Goal: Task Accomplishment & Management: Use online tool/utility

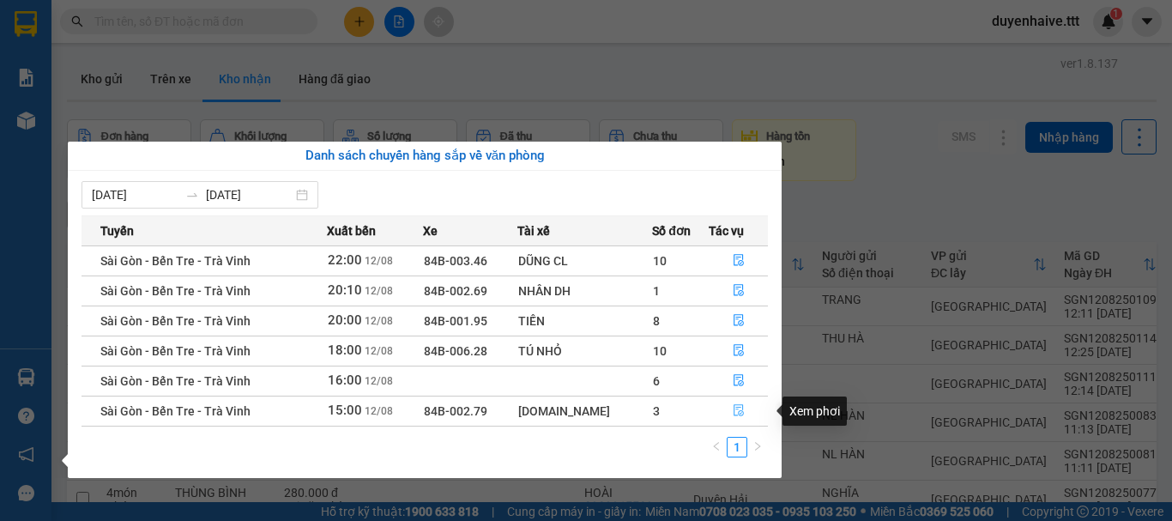
click at [735, 408] on icon "file-done" at bounding box center [739, 410] width 12 height 12
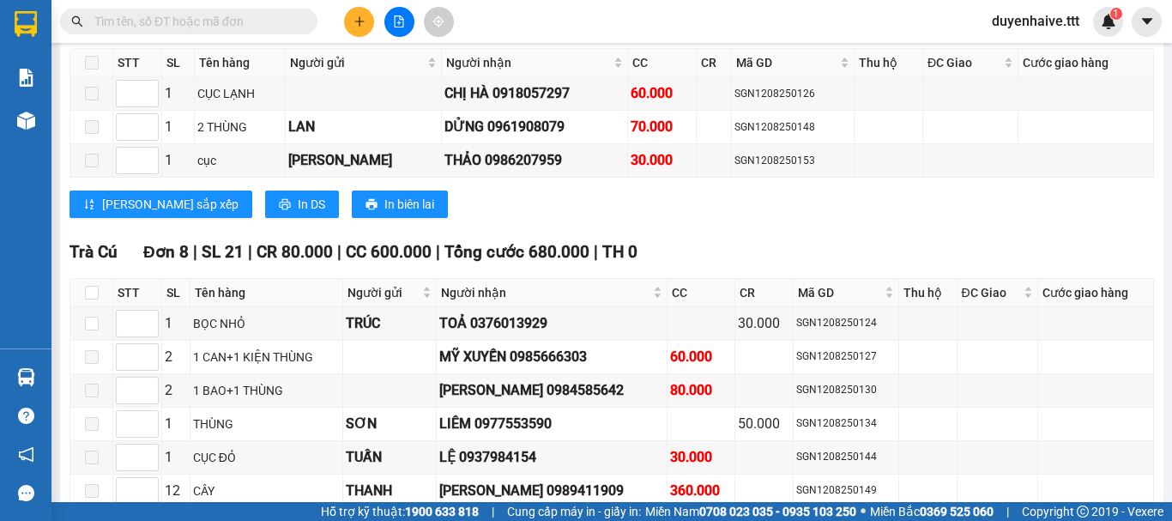
scroll to position [1865, 0]
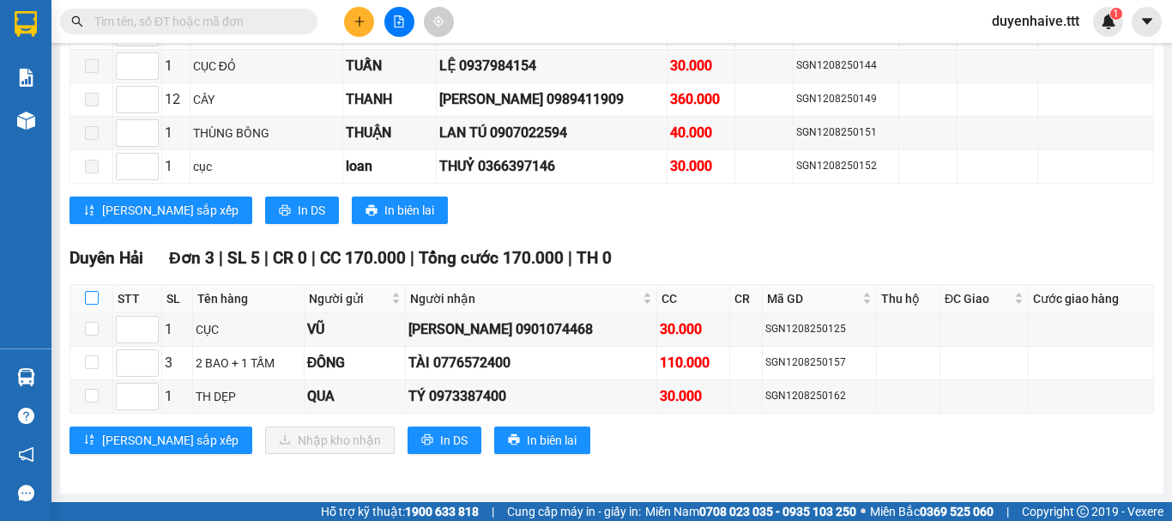
click at [87, 293] on input "checkbox" at bounding box center [92, 298] width 14 height 14
checkbox input "true"
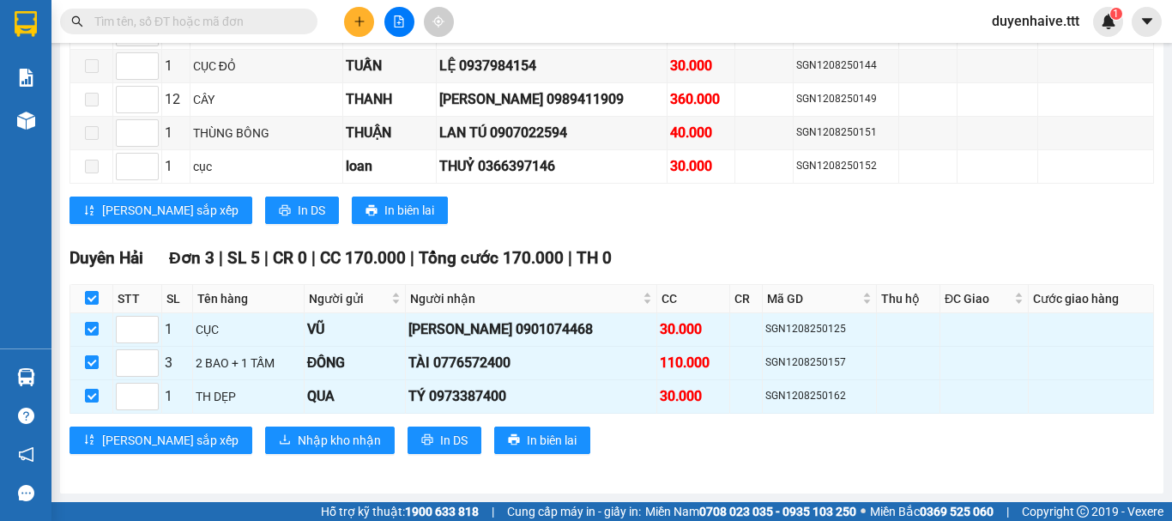
checkbox input "true"
click at [298, 445] on span "Nhập kho nhận" at bounding box center [339, 440] width 83 height 19
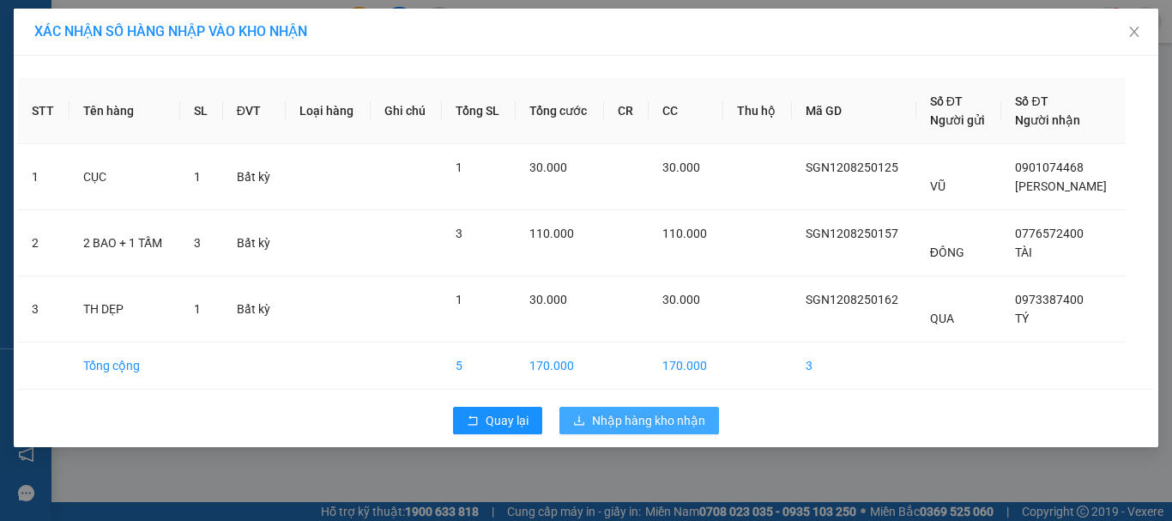
click at [624, 423] on span "Nhập hàng kho nhận" at bounding box center [648, 420] width 113 height 19
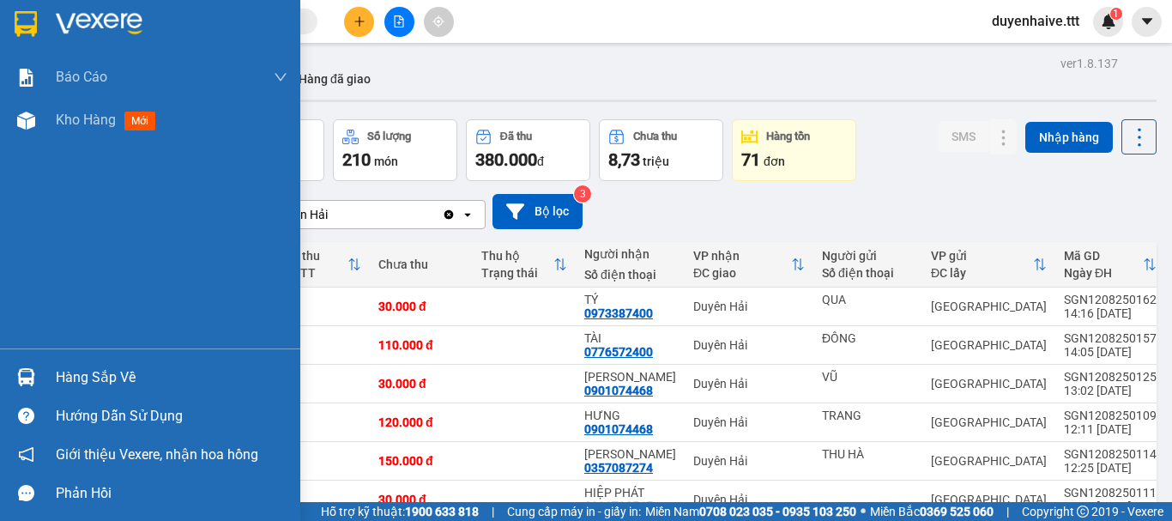
click at [106, 376] on div "Hàng sắp về" at bounding box center [172, 378] width 232 height 26
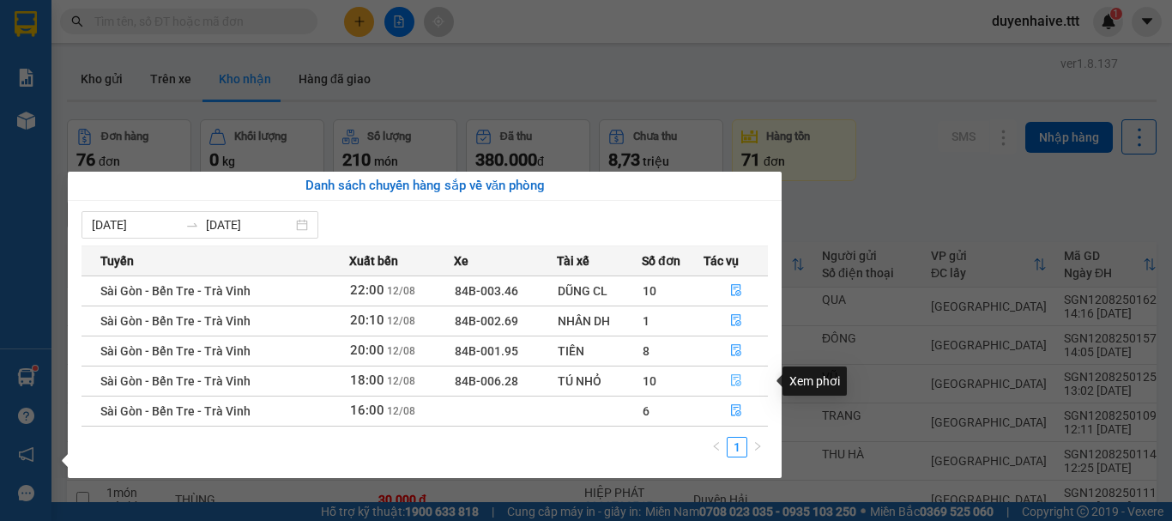
click at [735, 377] on icon "file-done" at bounding box center [736, 380] width 12 height 12
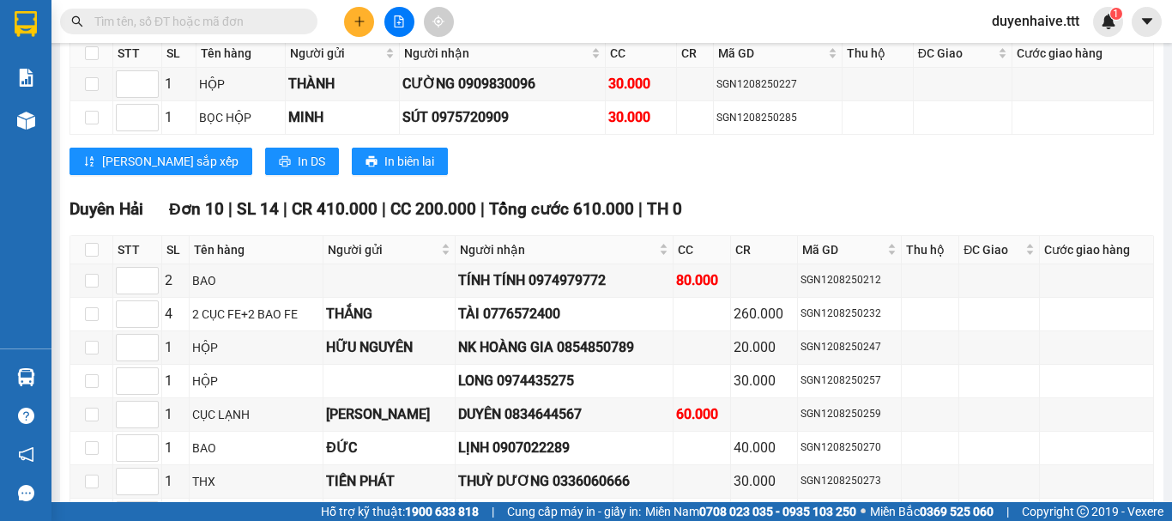
scroll to position [3174, 0]
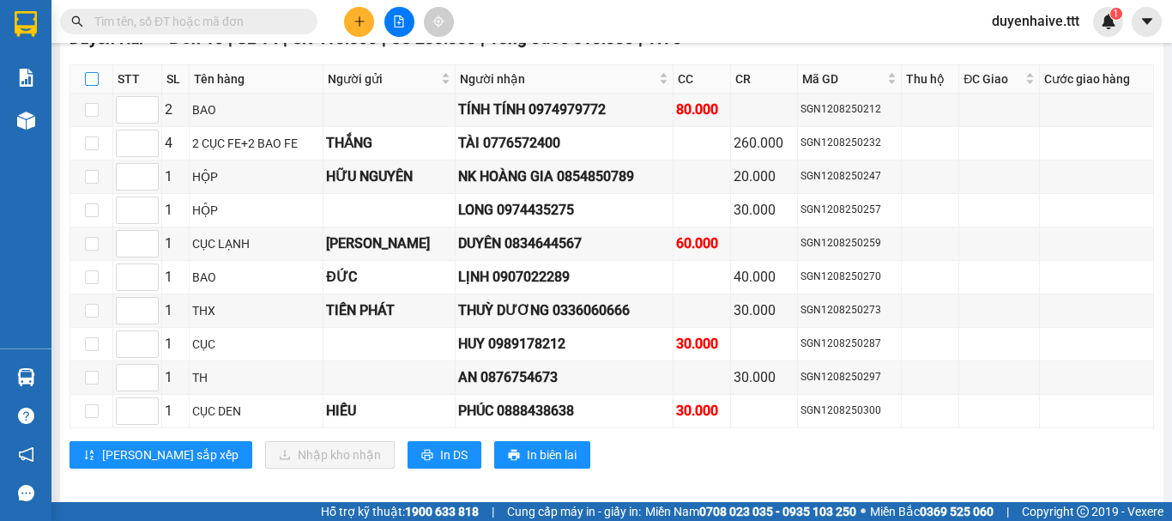
click at [92, 72] on input "checkbox" at bounding box center [92, 79] width 14 height 14
checkbox input "true"
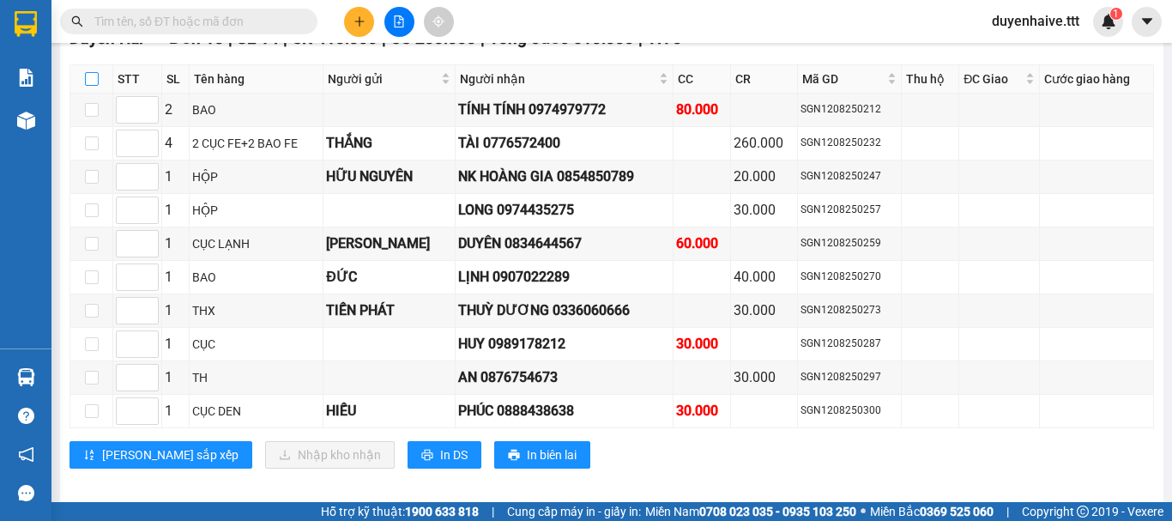
checkbox input "true"
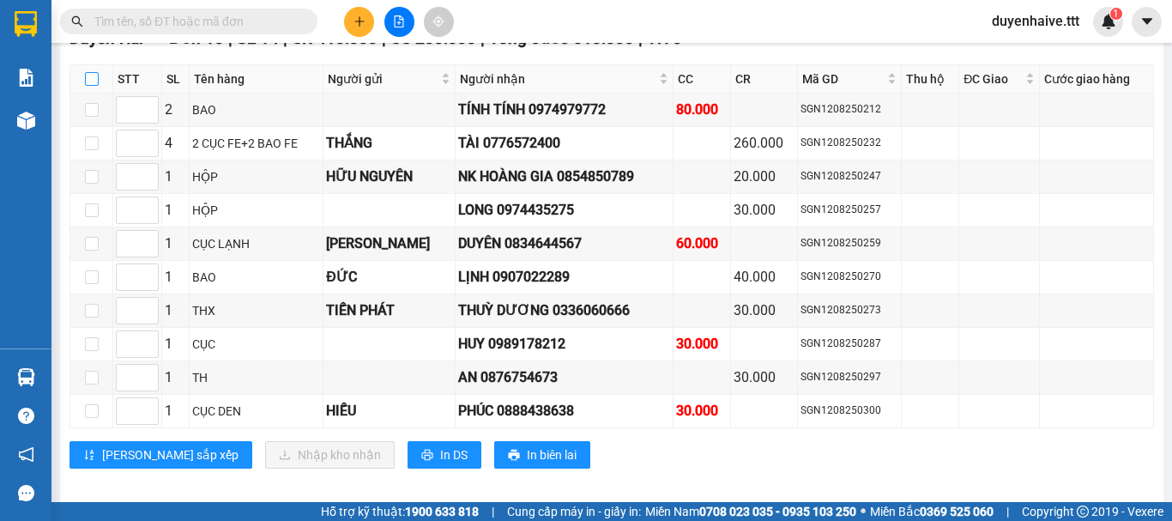
checkbox input "true"
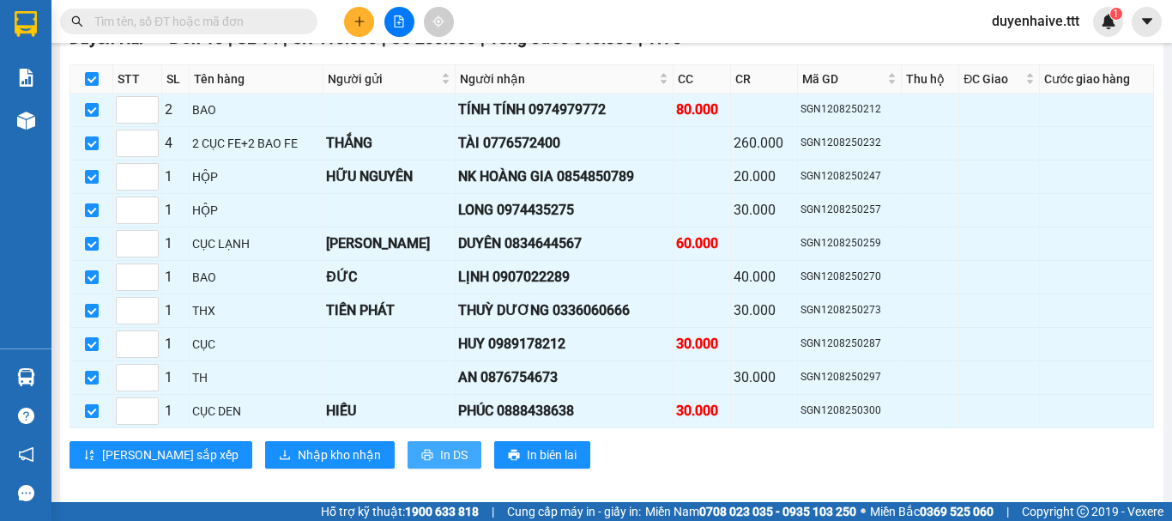
click at [440, 448] on span "In DS" at bounding box center [453, 454] width 27 height 19
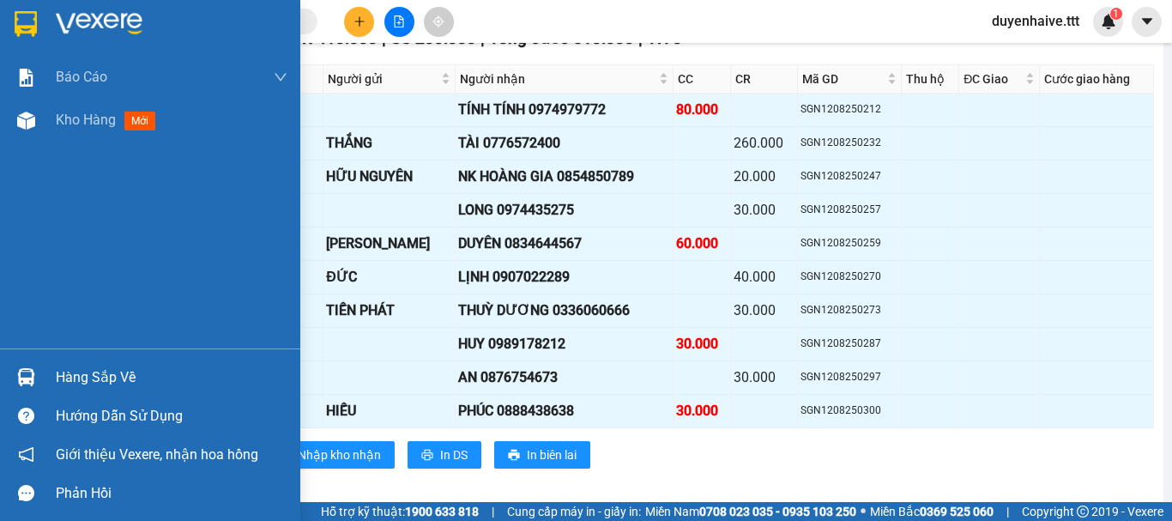
click at [109, 371] on div "Hàng sắp về" at bounding box center [172, 378] width 232 height 26
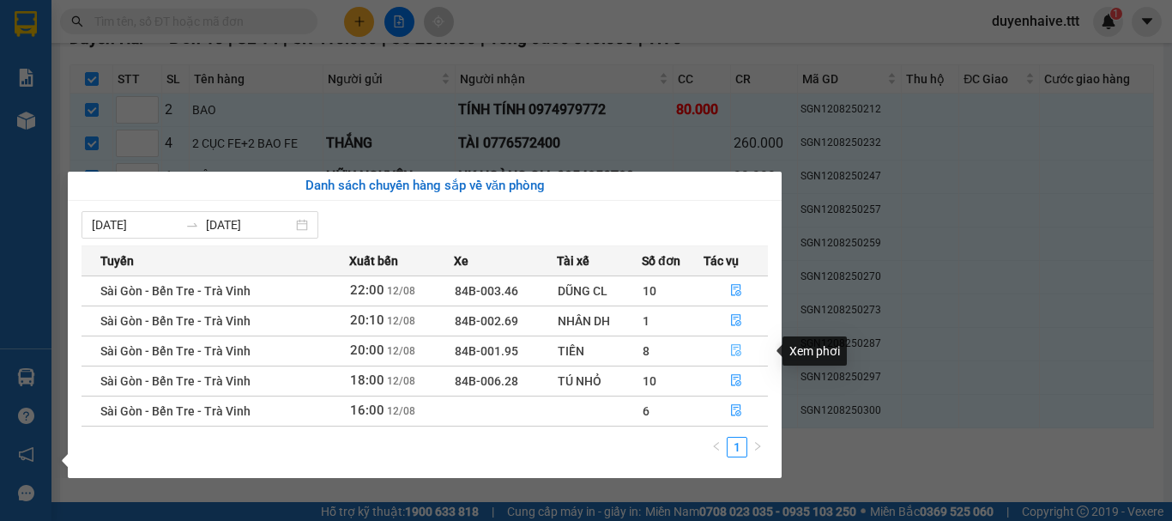
click at [735, 346] on icon "file-done" at bounding box center [736, 350] width 12 height 12
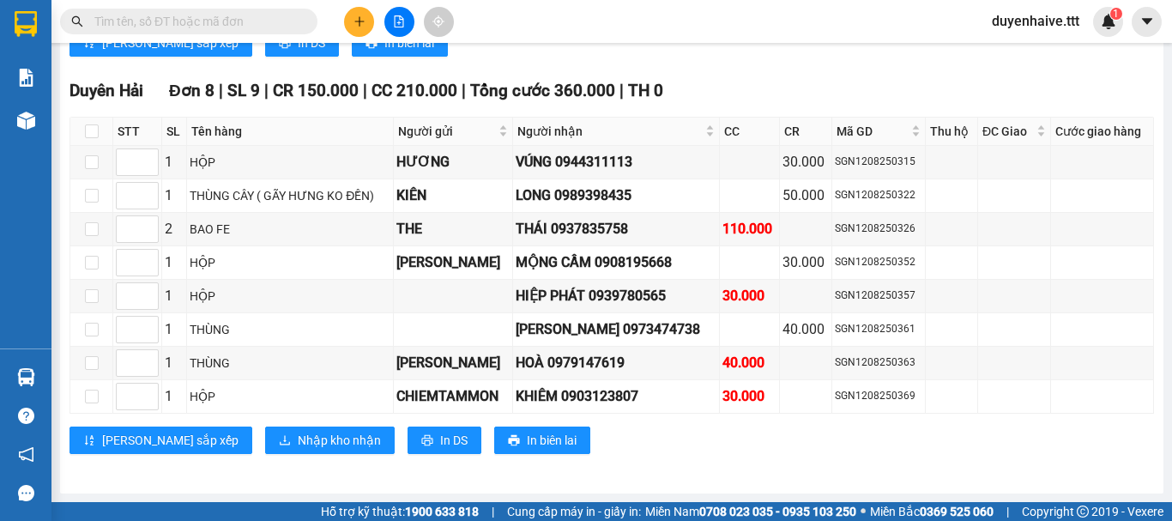
scroll to position [2404, 0]
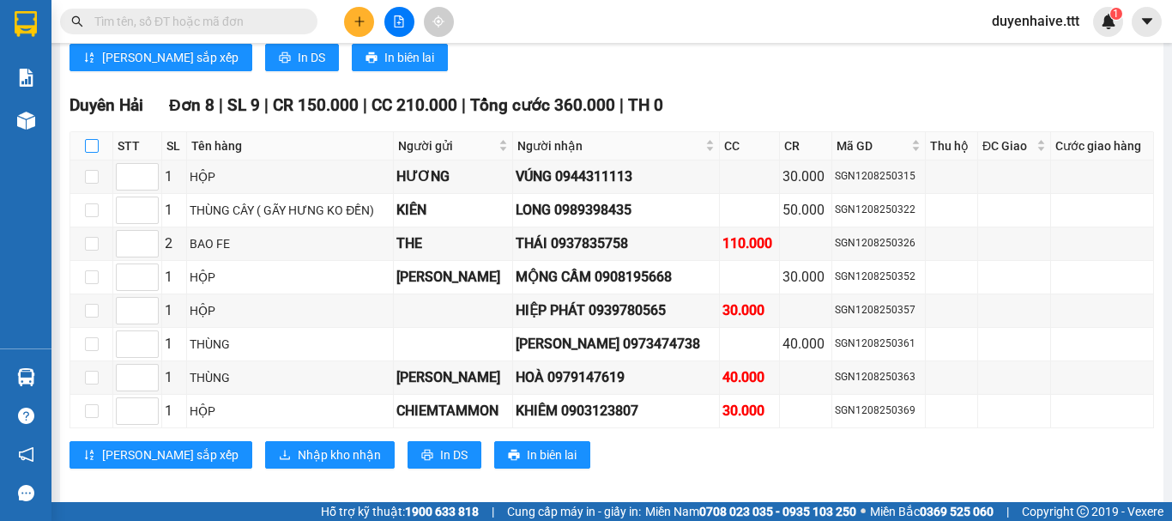
click at [85, 139] on input "checkbox" at bounding box center [92, 146] width 14 height 14
checkbox input "true"
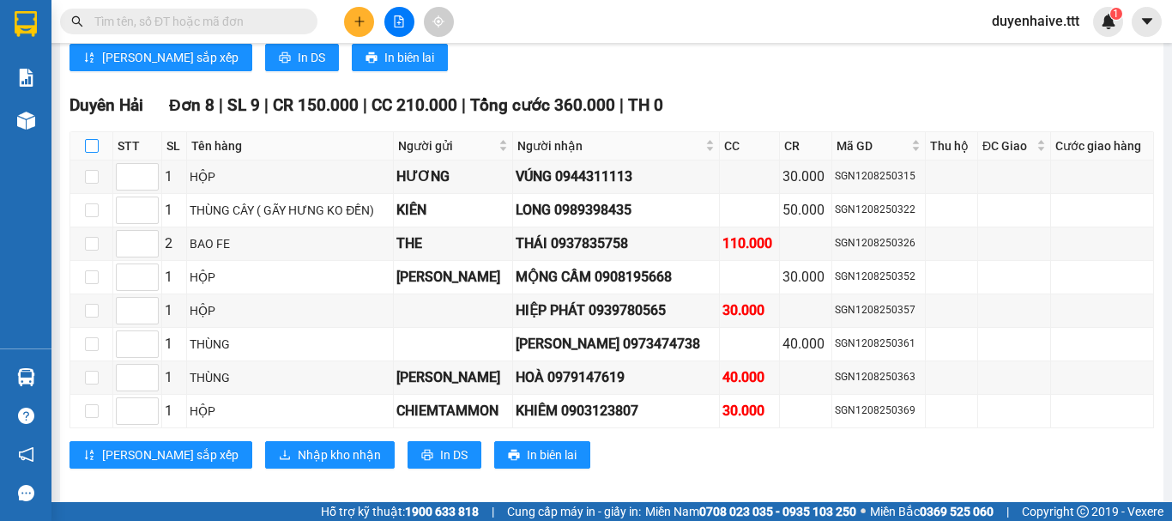
checkbox input "true"
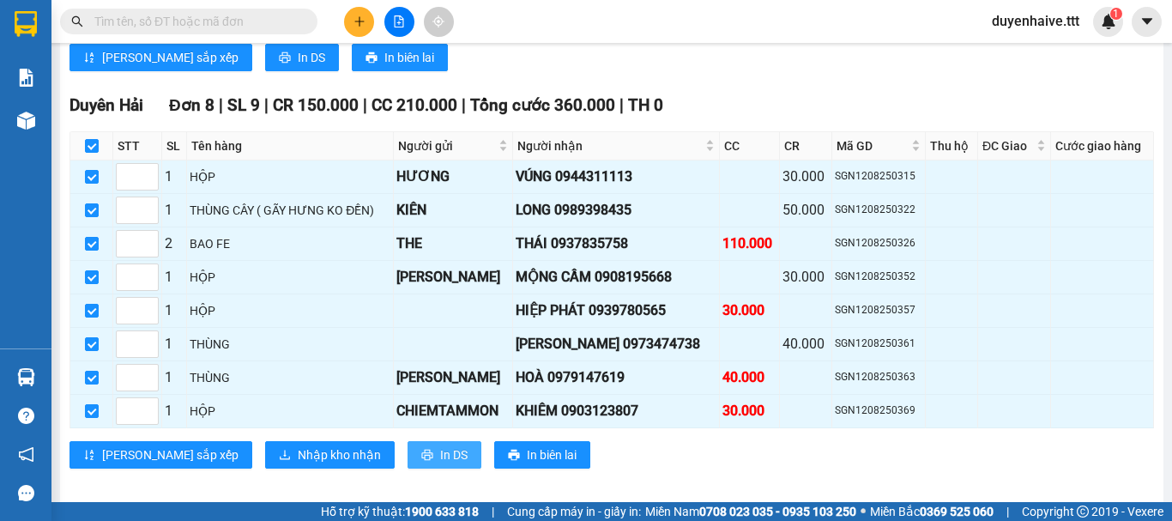
click at [440, 445] on span "In DS" at bounding box center [453, 454] width 27 height 19
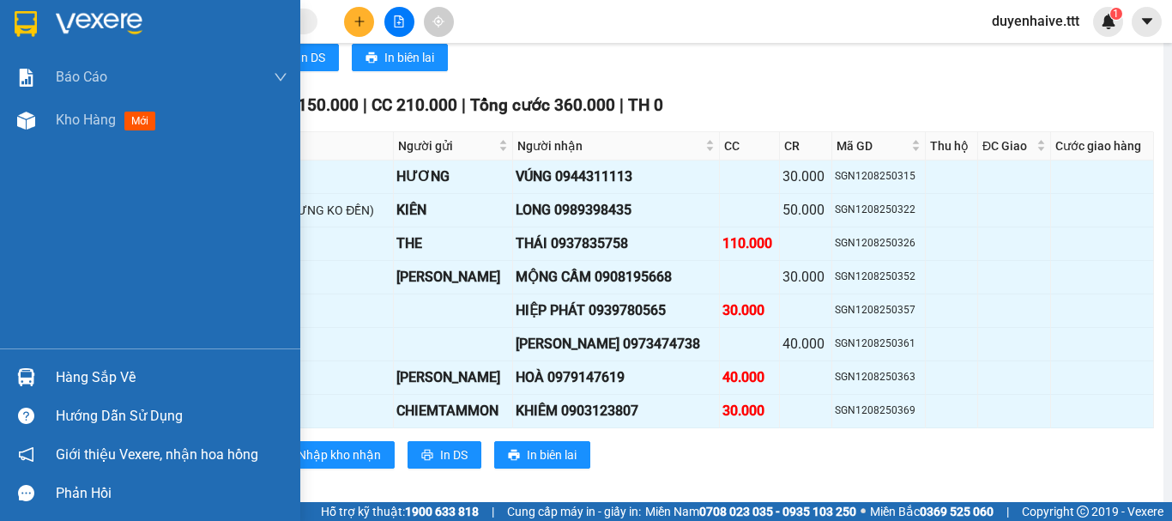
click at [100, 371] on div "Hàng sắp về" at bounding box center [172, 378] width 232 height 26
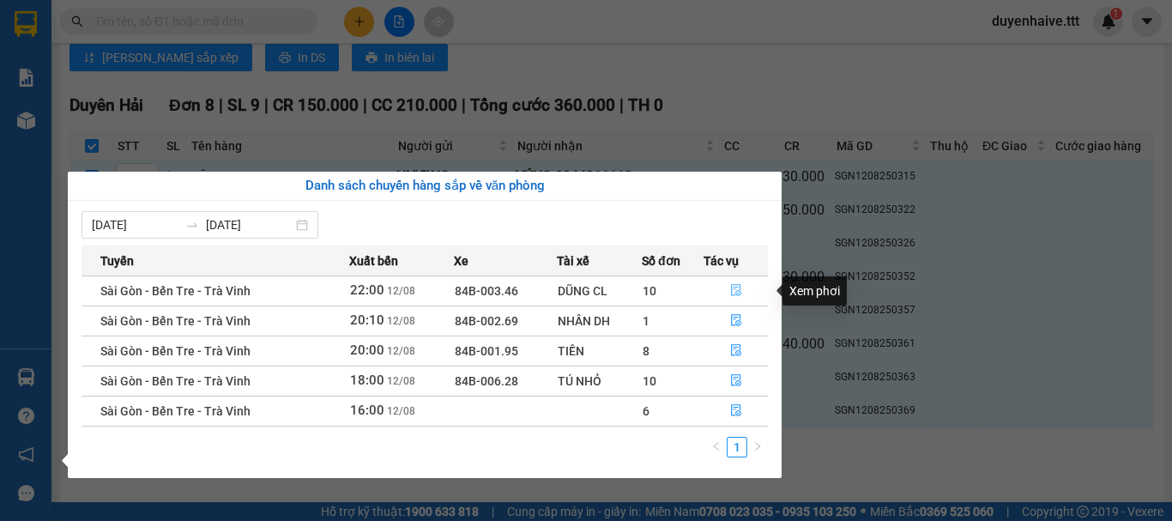
click at [737, 288] on icon "file-done" at bounding box center [736, 290] width 12 height 12
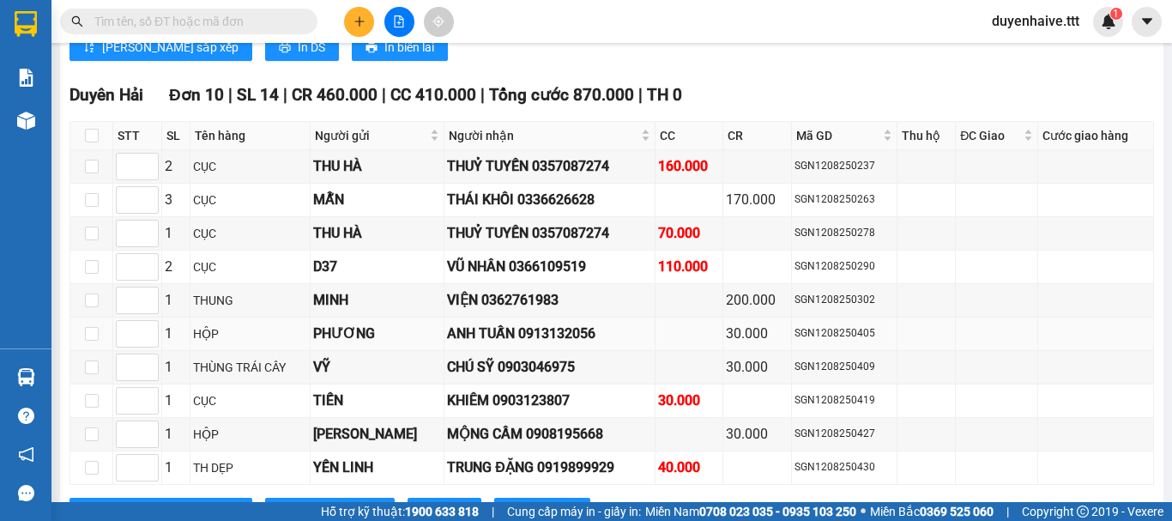
scroll to position [1702, 0]
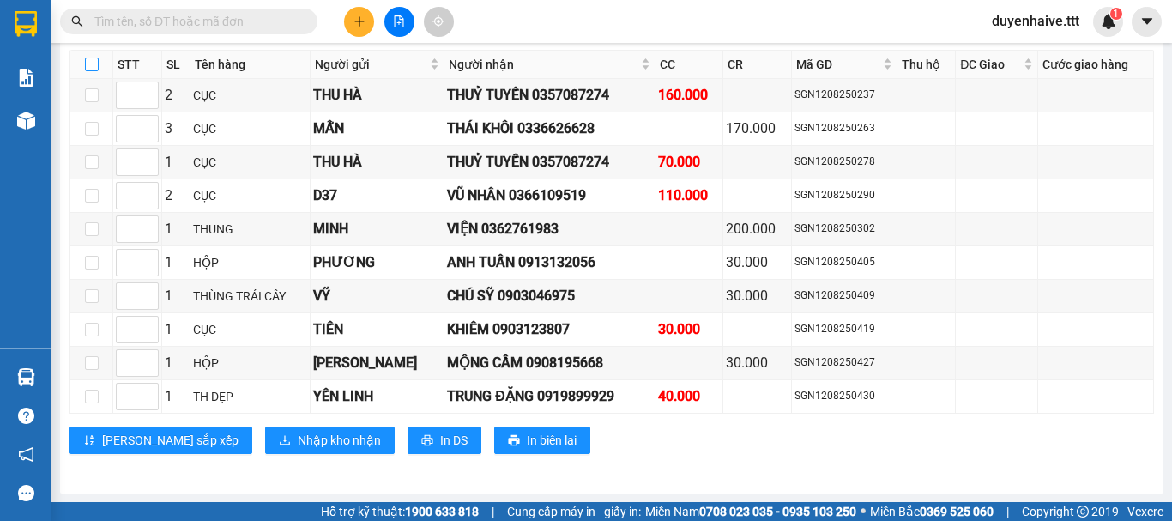
click at [94, 64] on input "checkbox" at bounding box center [92, 64] width 14 height 14
checkbox input "true"
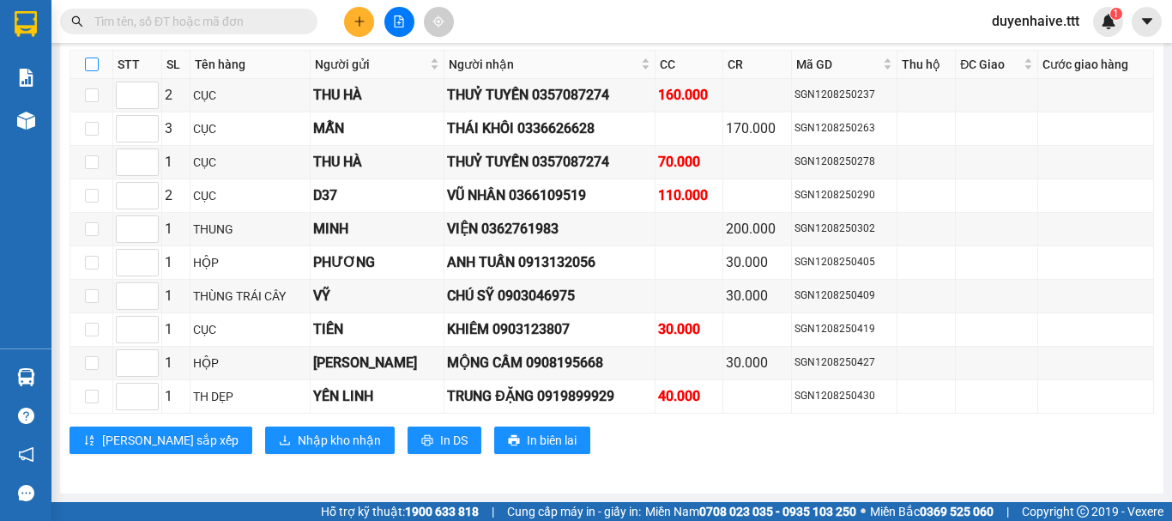
checkbox input "true"
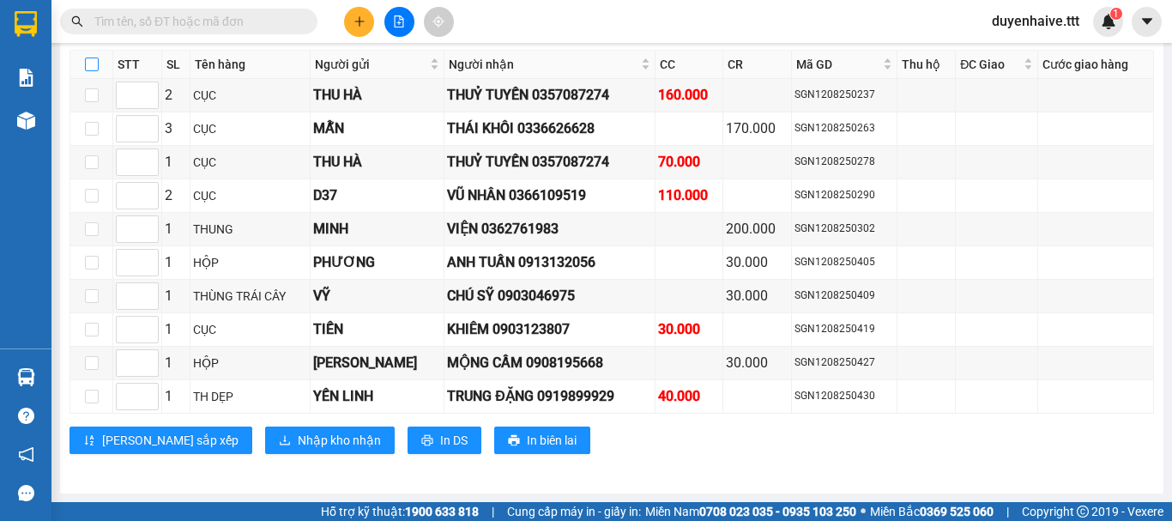
checkbox input "true"
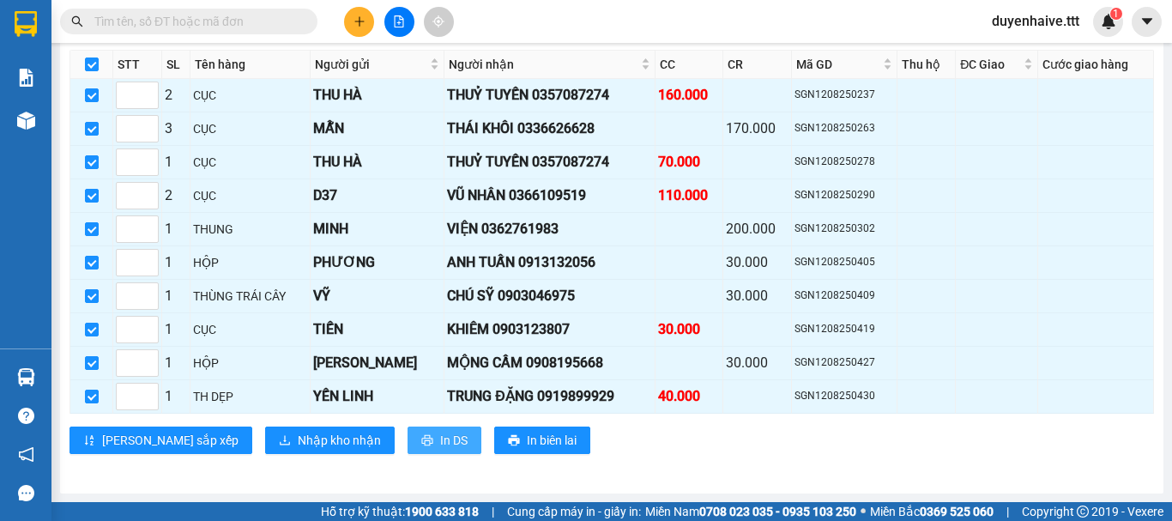
click at [408, 453] on button "In DS" at bounding box center [445, 439] width 74 height 27
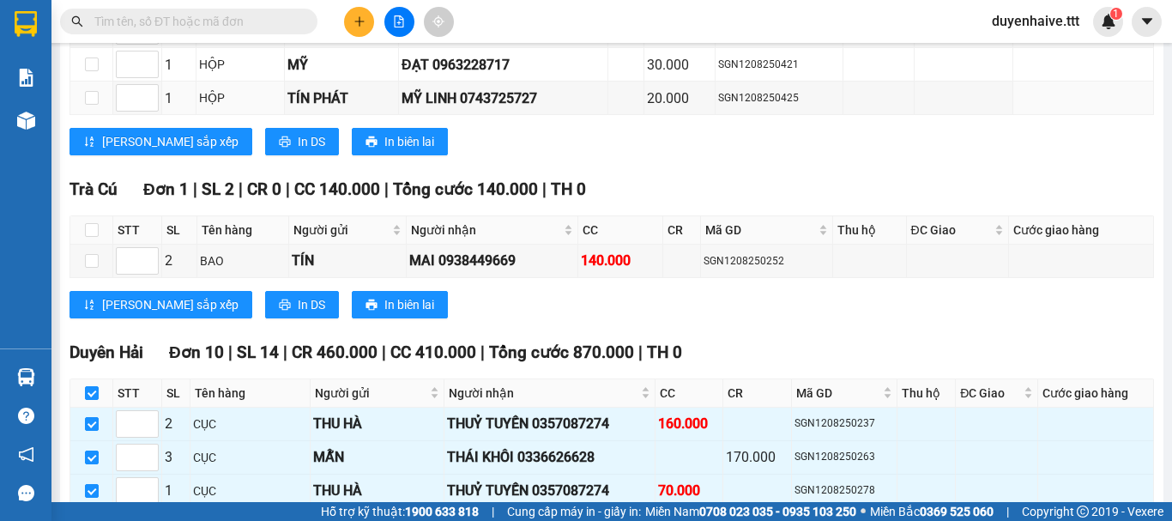
scroll to position [1444, 0]
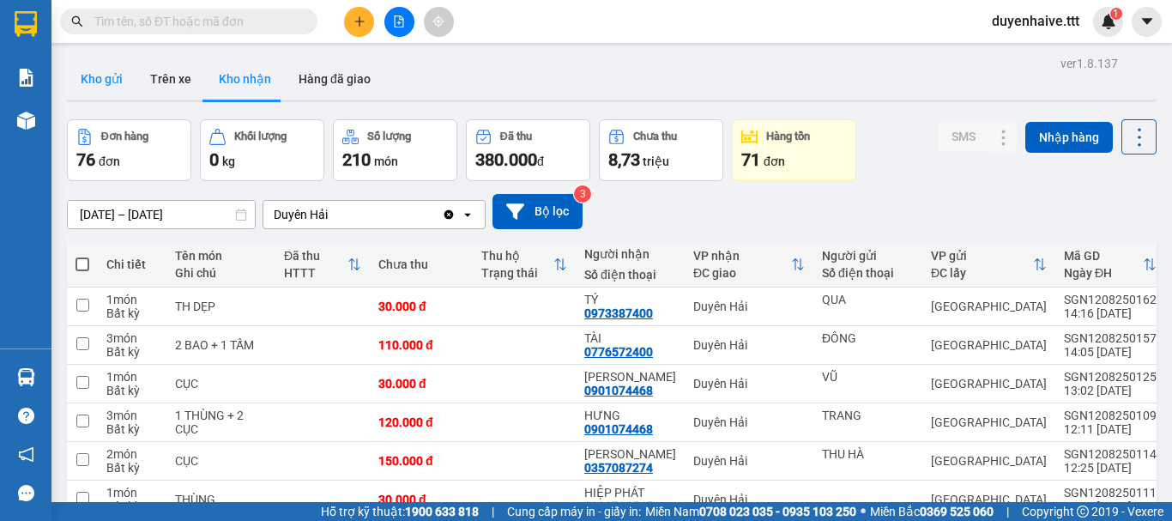
click at [105, 88] on button "Kho gửi" at bounding box center [102, 78] width 70 height 41
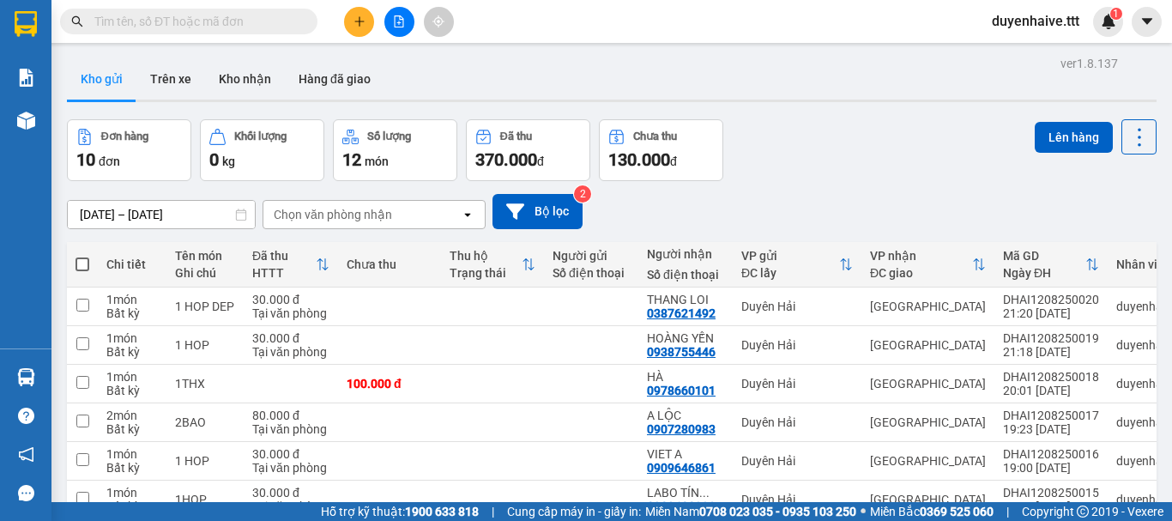
drag, startPoint x: 79, startPoint y: 259, endPoint x: 318, endPoint y: 224, distance: 241.1
click at [79, 260] on span at bounding box center [83, 264] width 14 height 14
click at [82, 256] on input "checkbox" at bounding box center [82, 256] width 0 height 0
checkbox input "true"
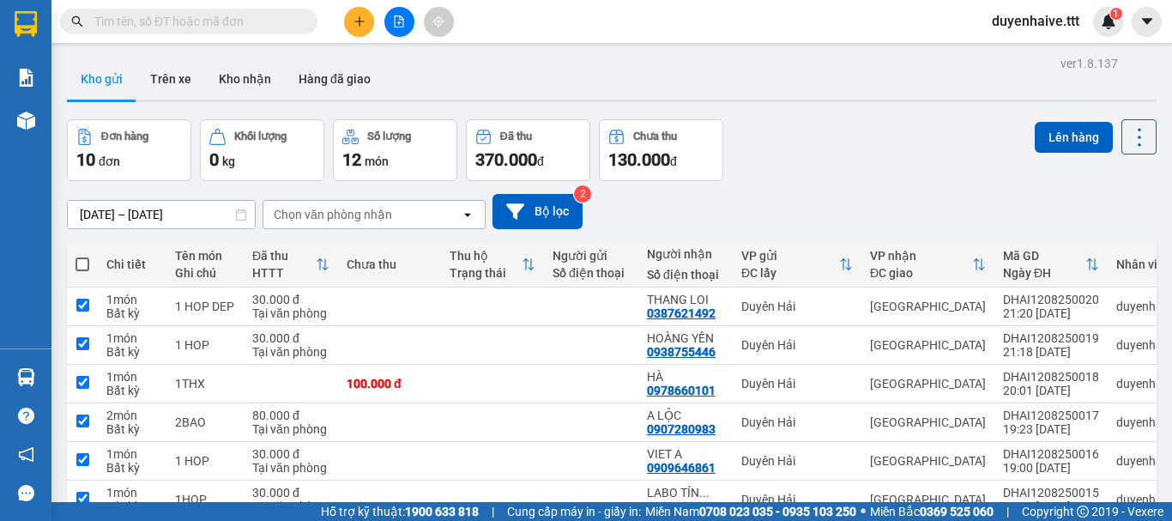
checkbox input "true"
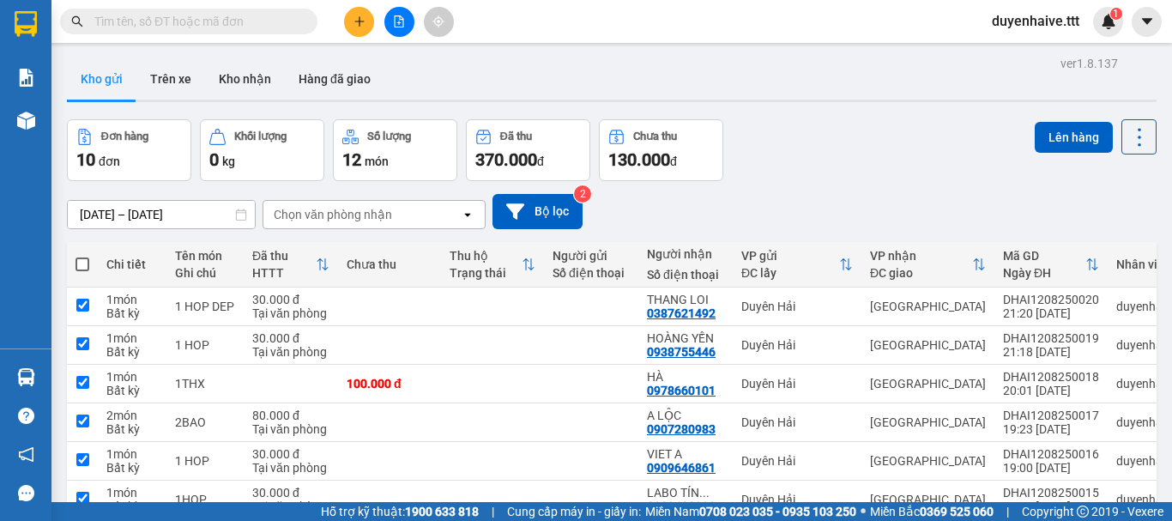
checkbox input "true"
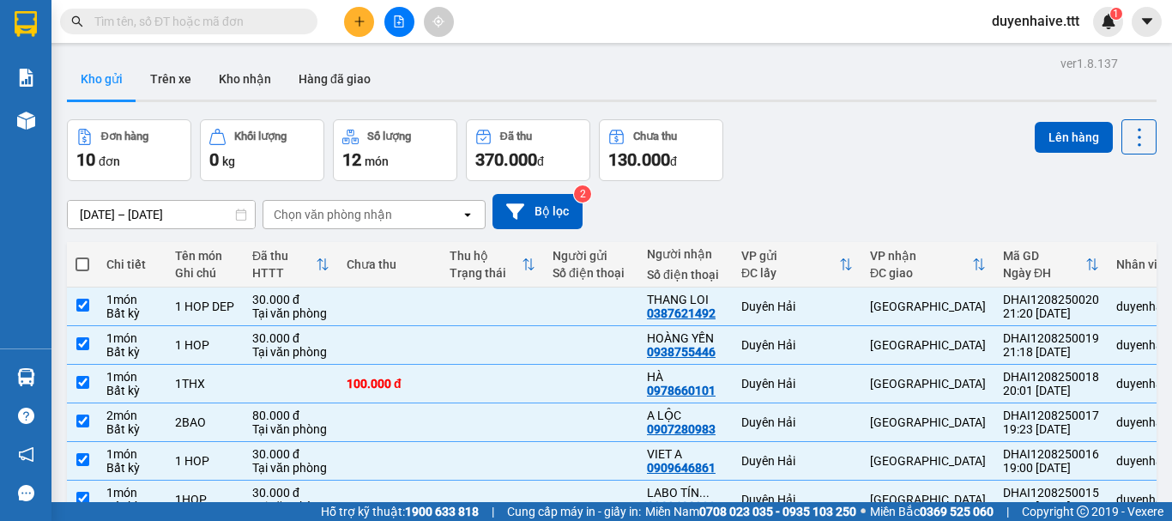
scroll to position [249, 0]
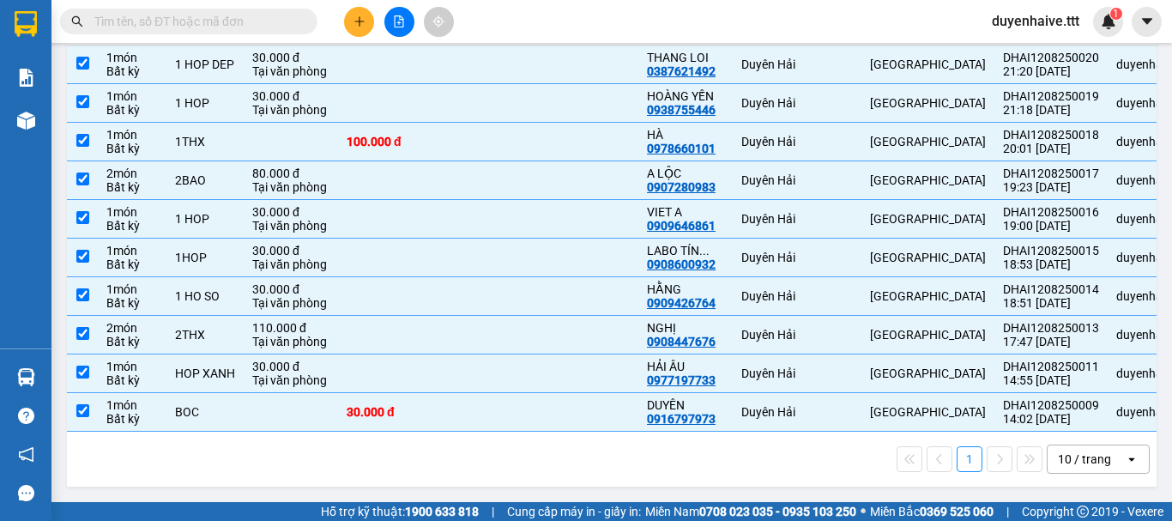
click at [1109, 454] on div "10 / trang" at bounding box center [1086, 458] width 77 height 27
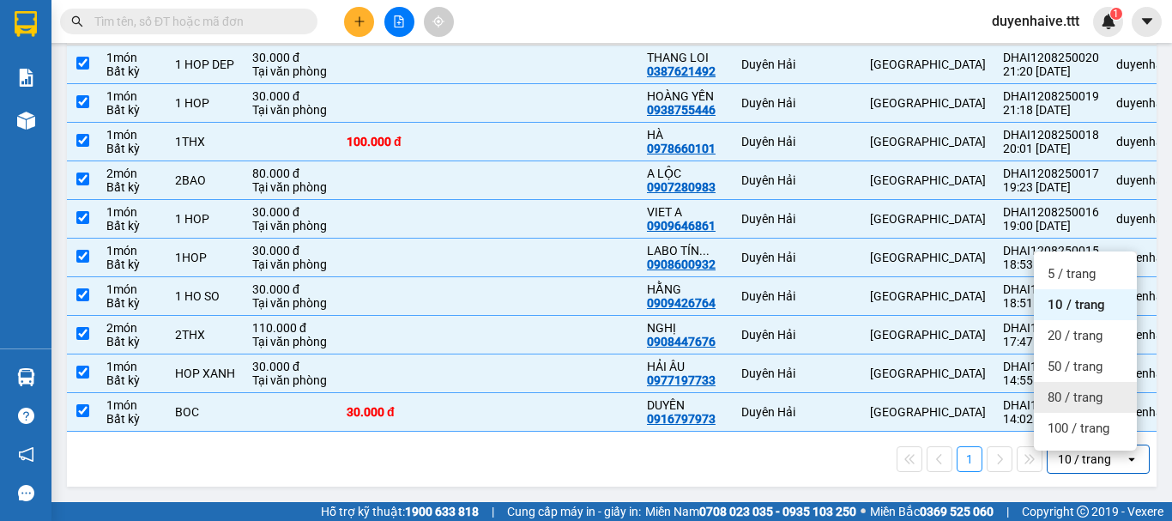
click at [1067, 400] on div "80 / trang" at bounding box center [1085, 397] width 103 height 31
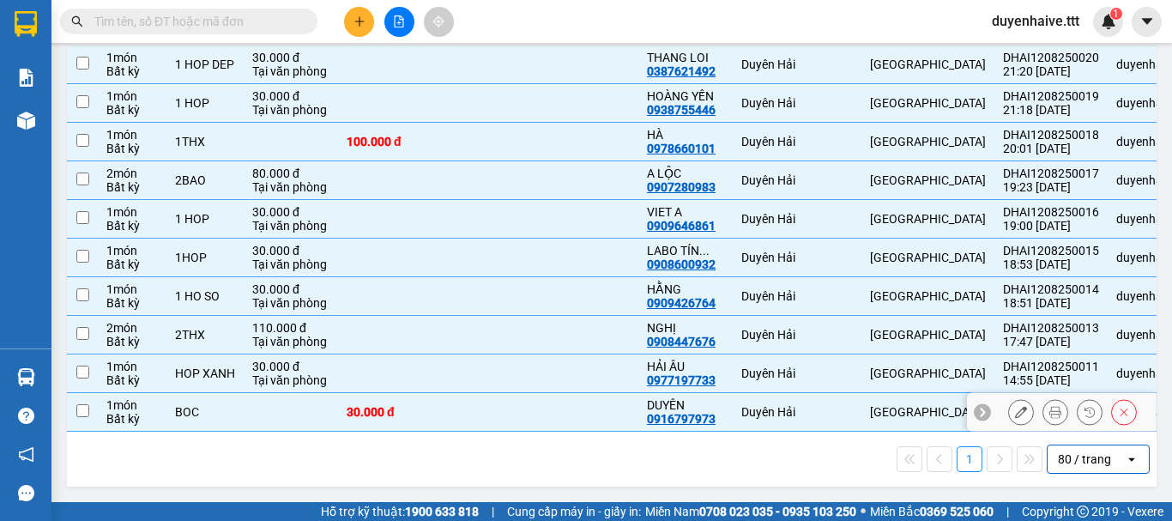
checkbox input "false"
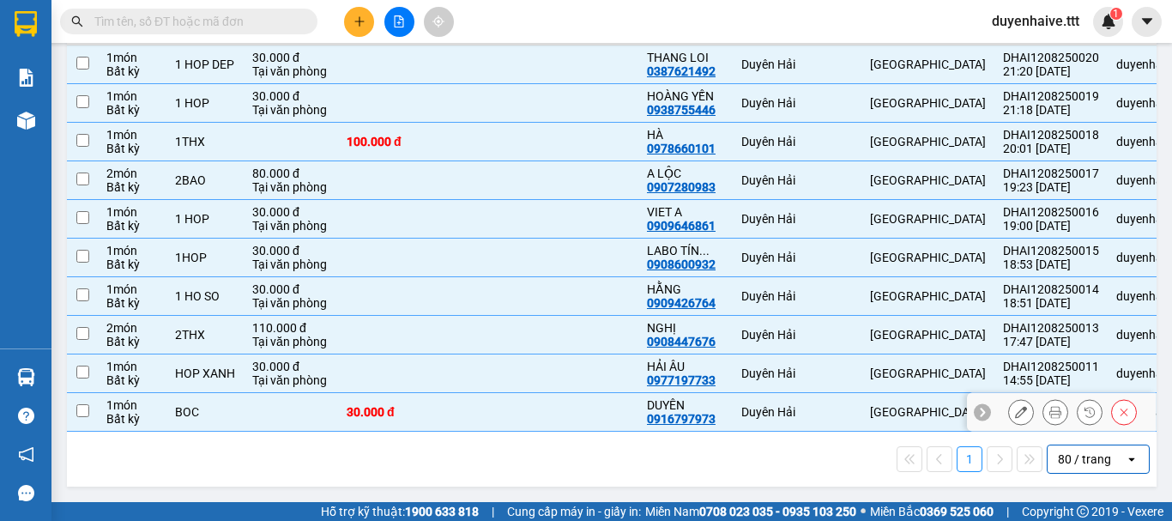
checkbox input "false"
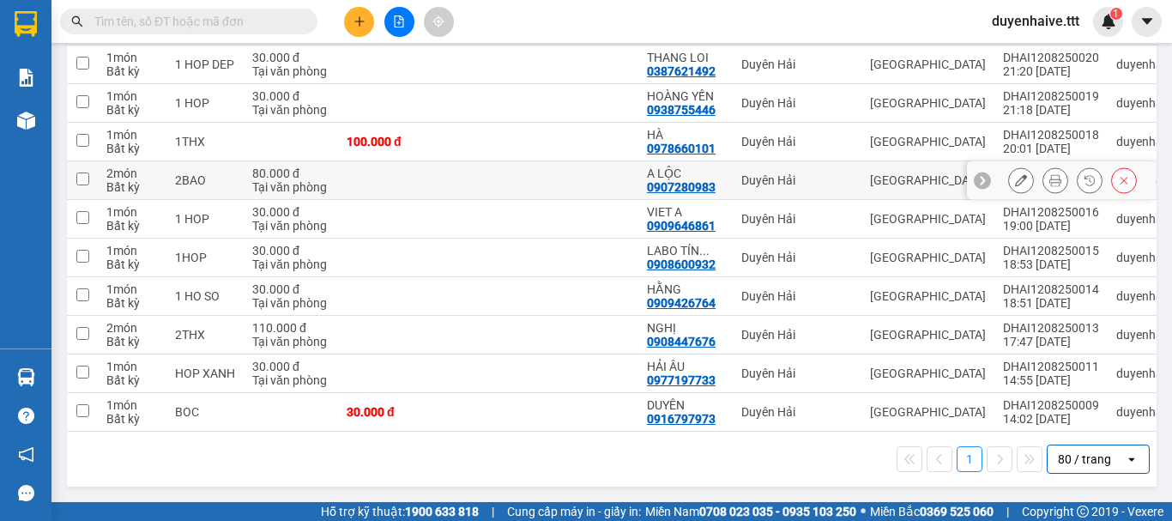
scroll to position [0, 0]
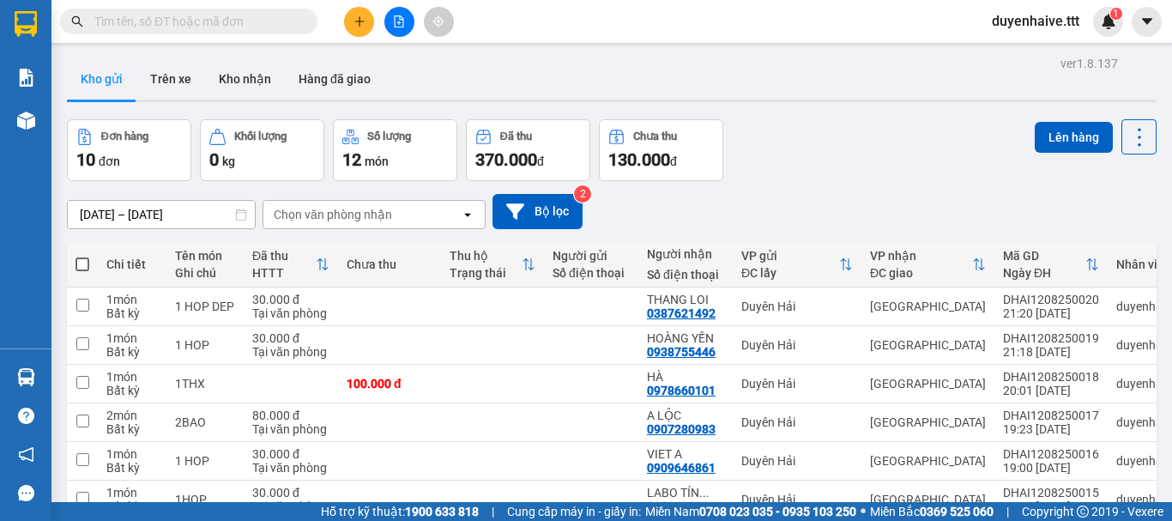
click at [79, 257] on span at bounding box center [83, 264] width 14 height 14
click at [82, 256] on input "checkbox" at bounding box center [82, 256] width 0 height 0
checkbox input "true"
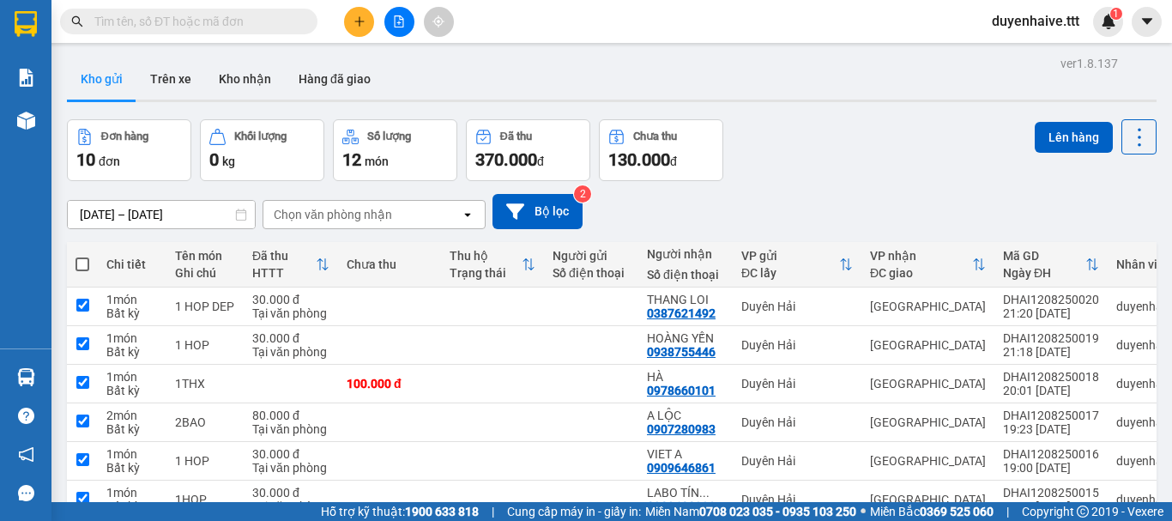
checkbox input "true"
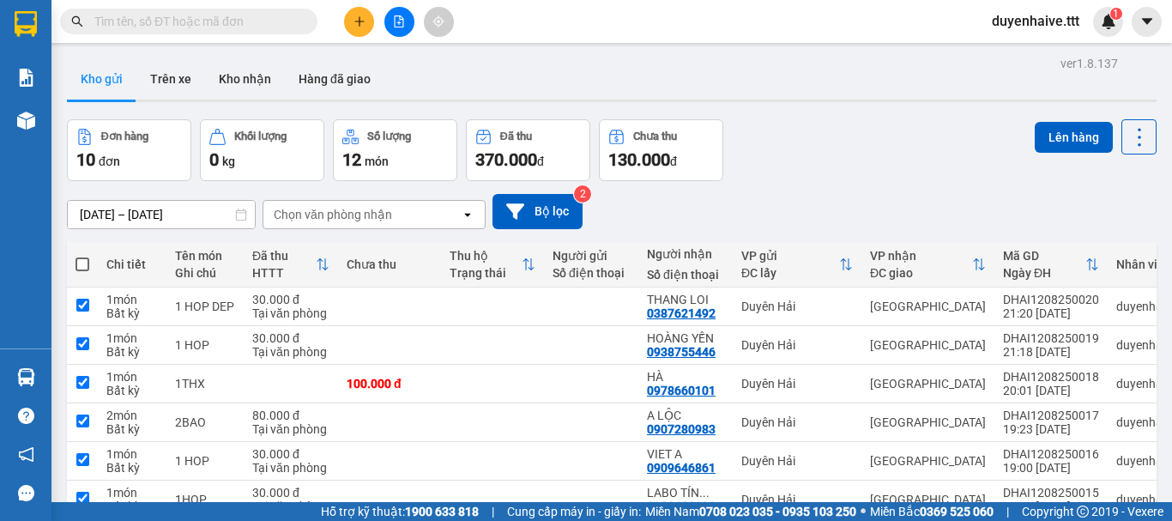
checkbox input "true"
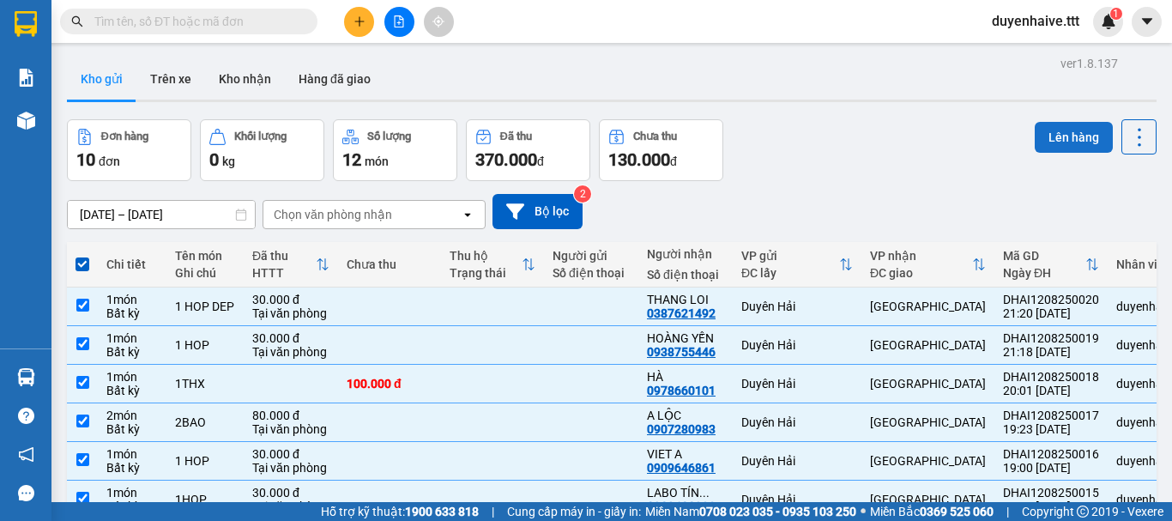
click at [1058, 135] on button "Lên hàng" at bounding box center [1074, 137] width 78 height 31
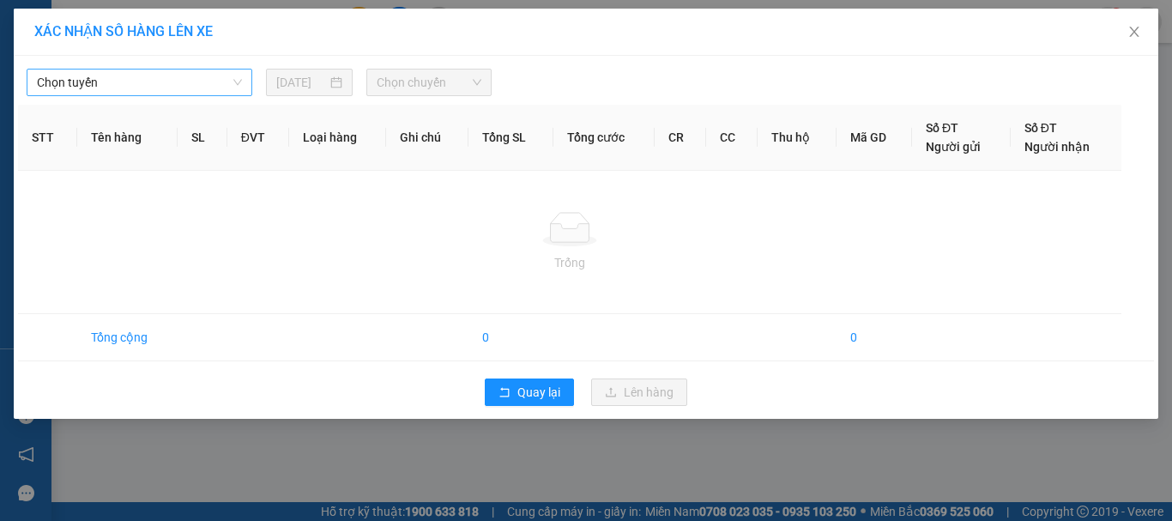
click at [176, 81] on span "Chọn tuyến" at bounding box center [139, 83] width 205 height 26
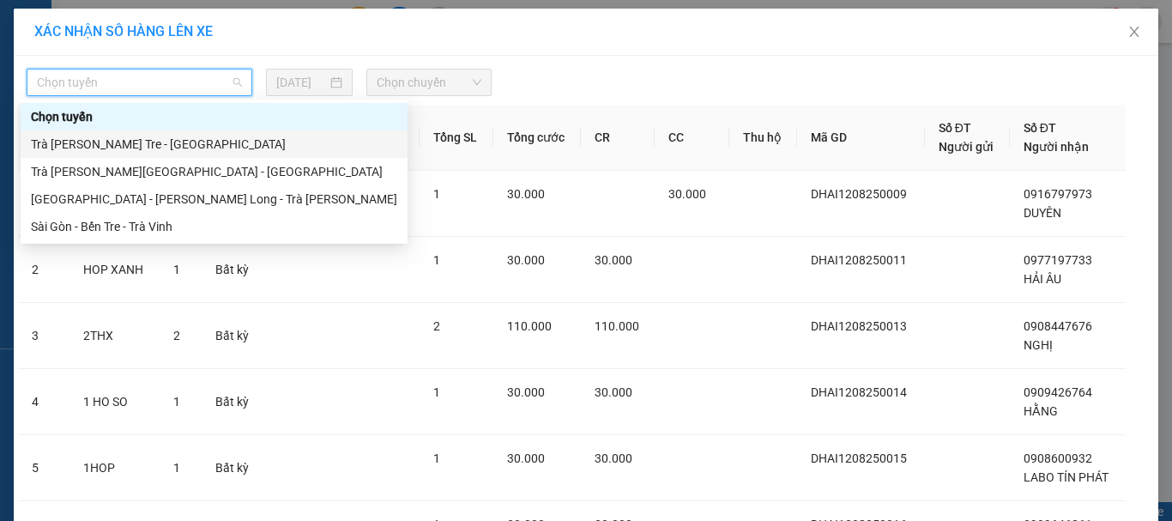
click at [124, 150] on div "Trà [PERSON_NAME] Tre - [GEOGRAPHIC_DATA]" at bounding box center [214, 144] width 366 height 19
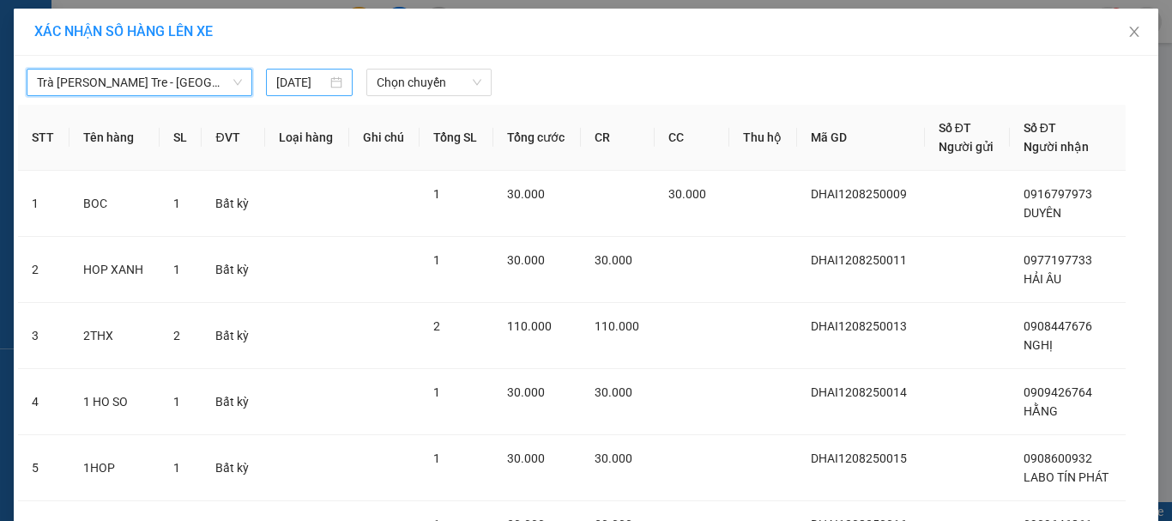
click at [276, 88] on input "[DATE]" at bounding box center [301, 82] width 50 height 19
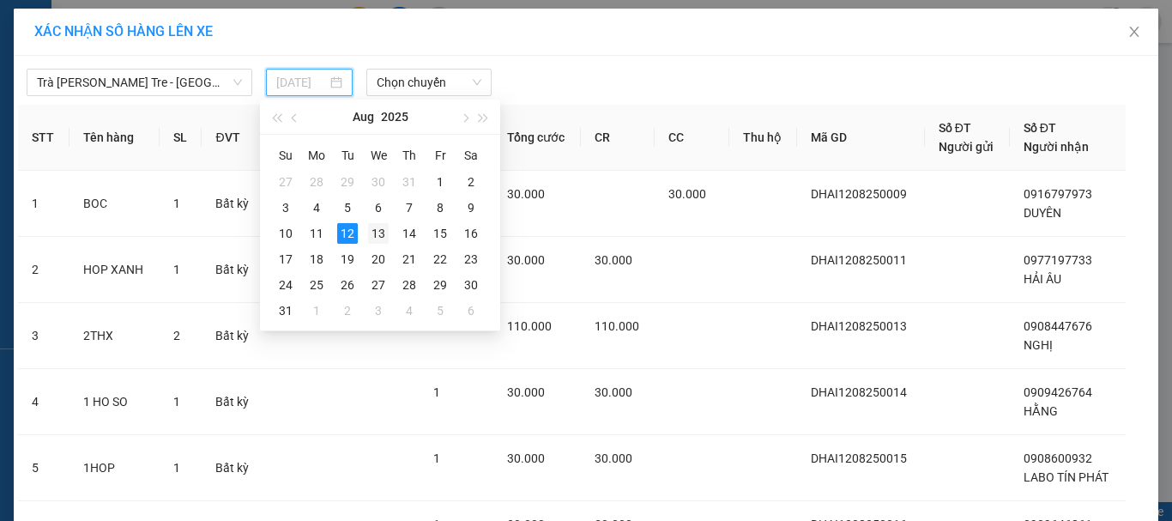
click at [381, 237] on div "13" at bounding box center [378, 233] width 21 height 21
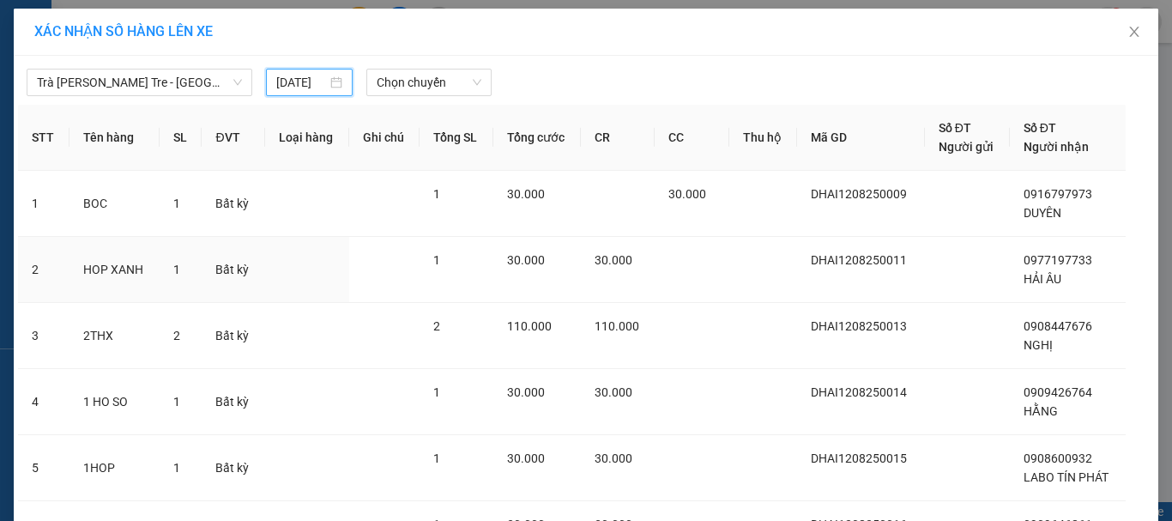
type input "[DATE]"
click at [407, 95] on div "Chọn chuyến" at bounding box center [429, 82] width 126 height 27
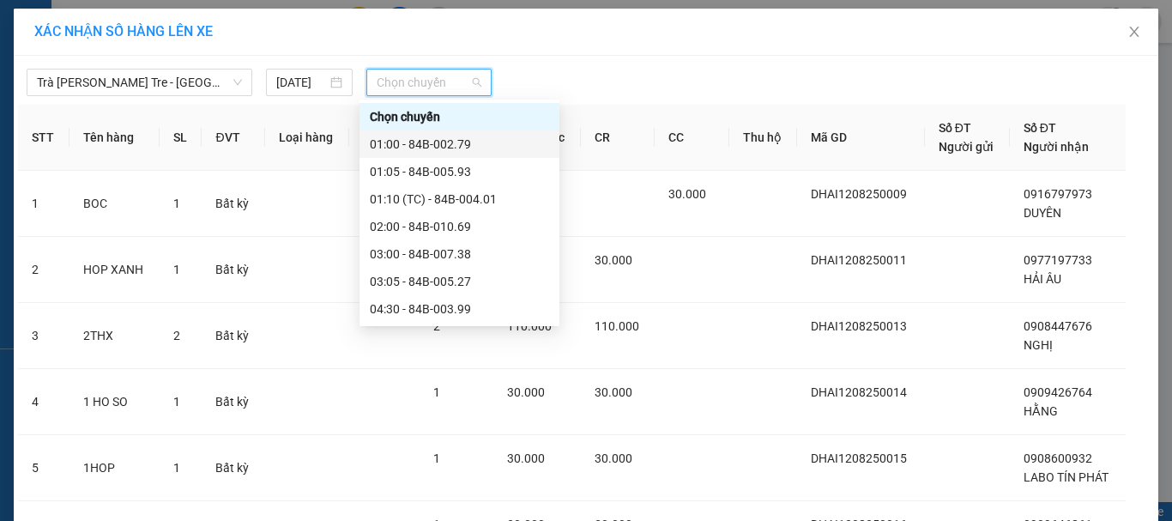
click at [425, 149] on div "01:00 - 84B-002.79" at bounding box center [459, 144] width 179 height 19
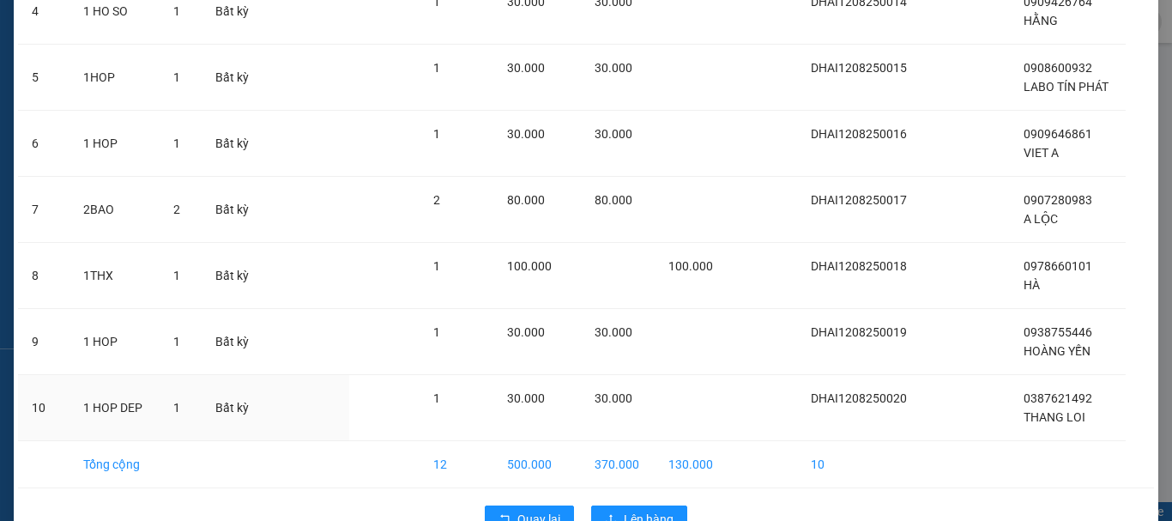
scroll to position [475, 0]
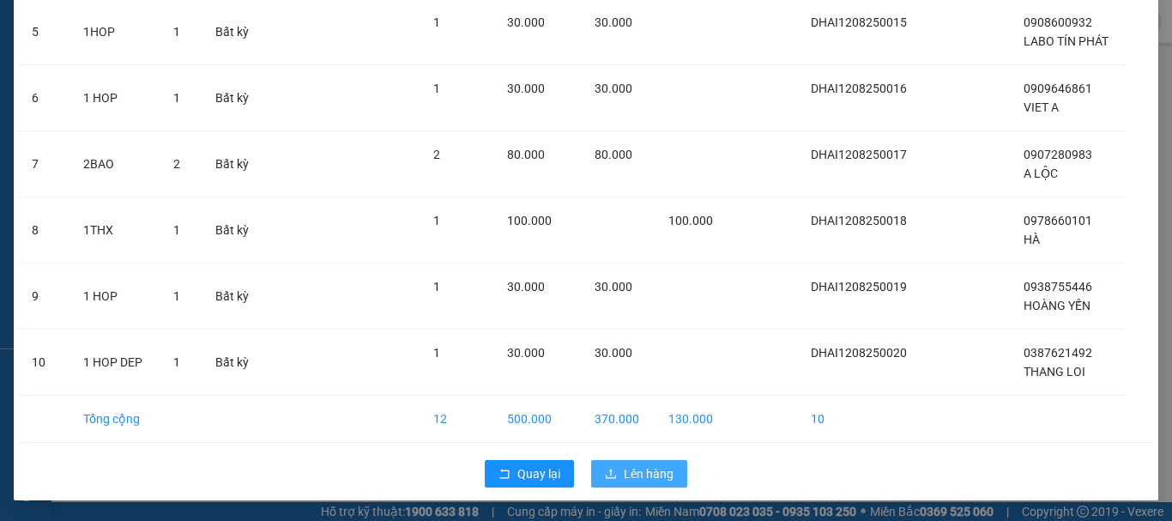
click at [625, 483] on button "Lên hàng" at bounding box center [639, 473] width 96 height 27
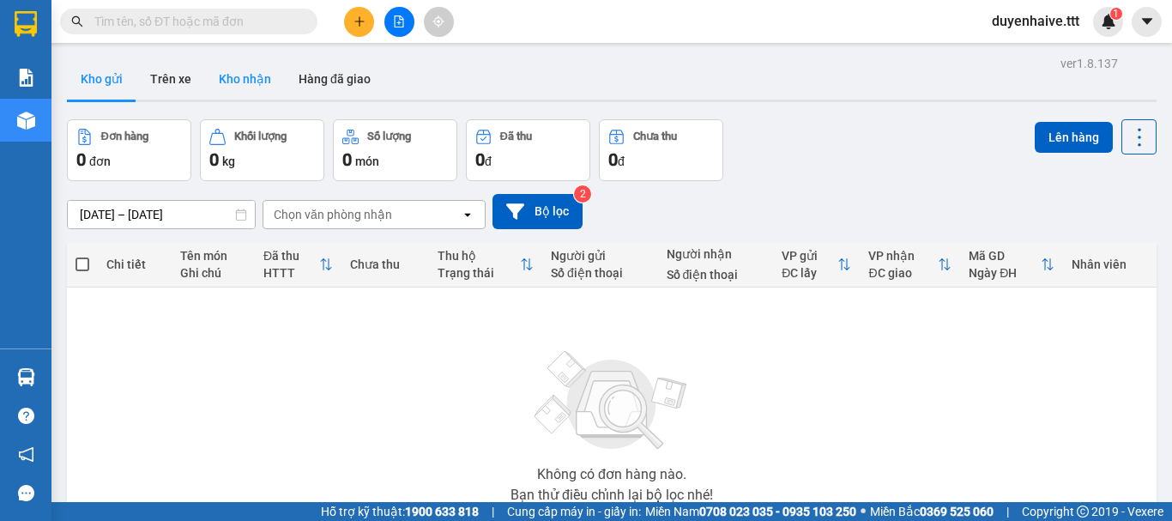
click at [242, 81] on button "Kho nhận" at bounding box center [245, 78] width 80 height 41
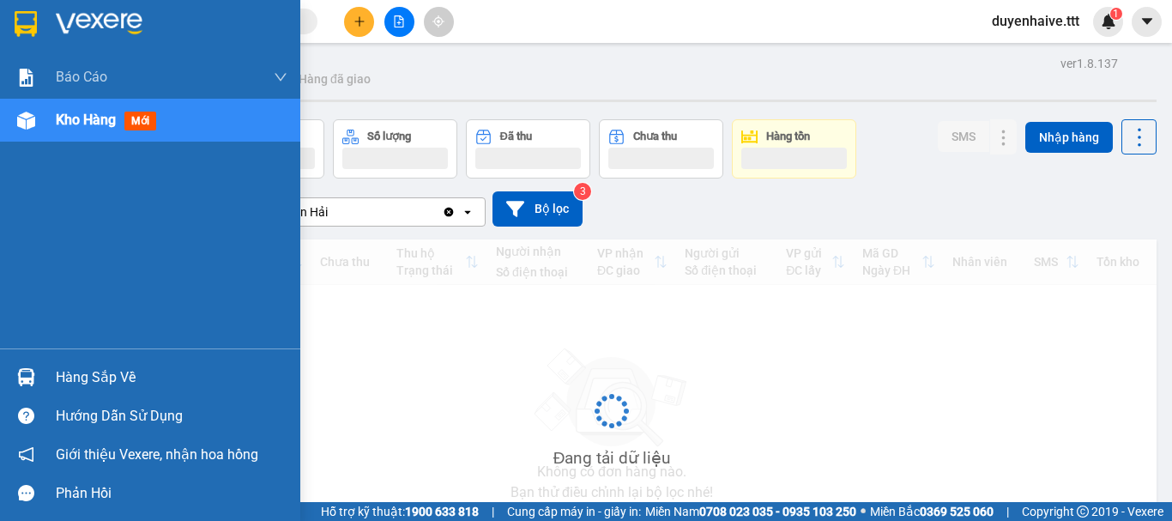
click at [76, 372] on div "Hàng sắp về" at bounding box center [172, 378] width 232 height 26
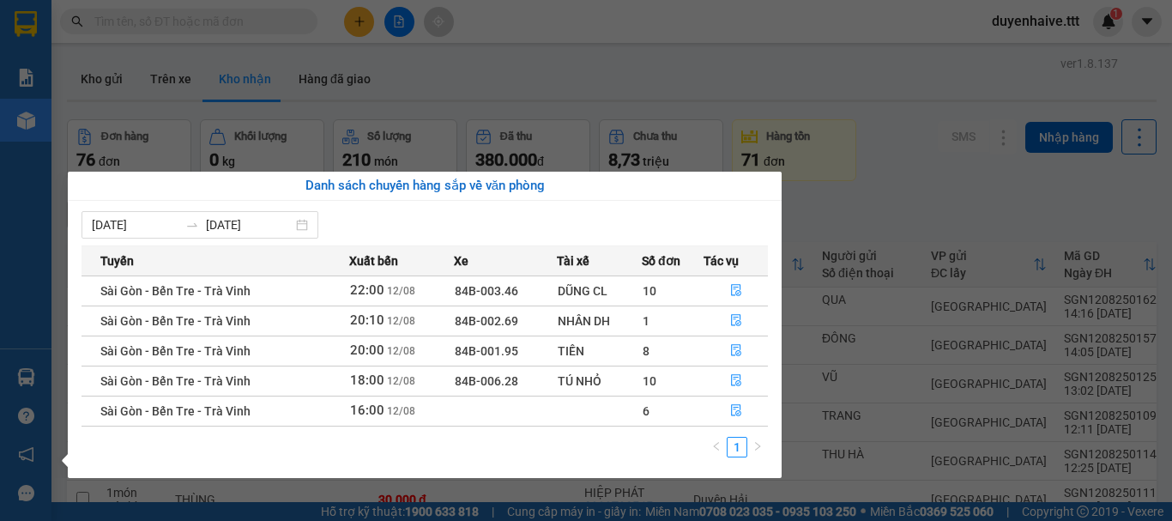
click at [928, 212] on section "Kết quả [PERSON_NAME] ( 63 ) Bộ lọc Mã ĐH Trạng thái Món hàng Thu hộ [PERSON_NA…" at bounding box center [586, 260] width 1172 height 521
